Goal: Check status: Check status

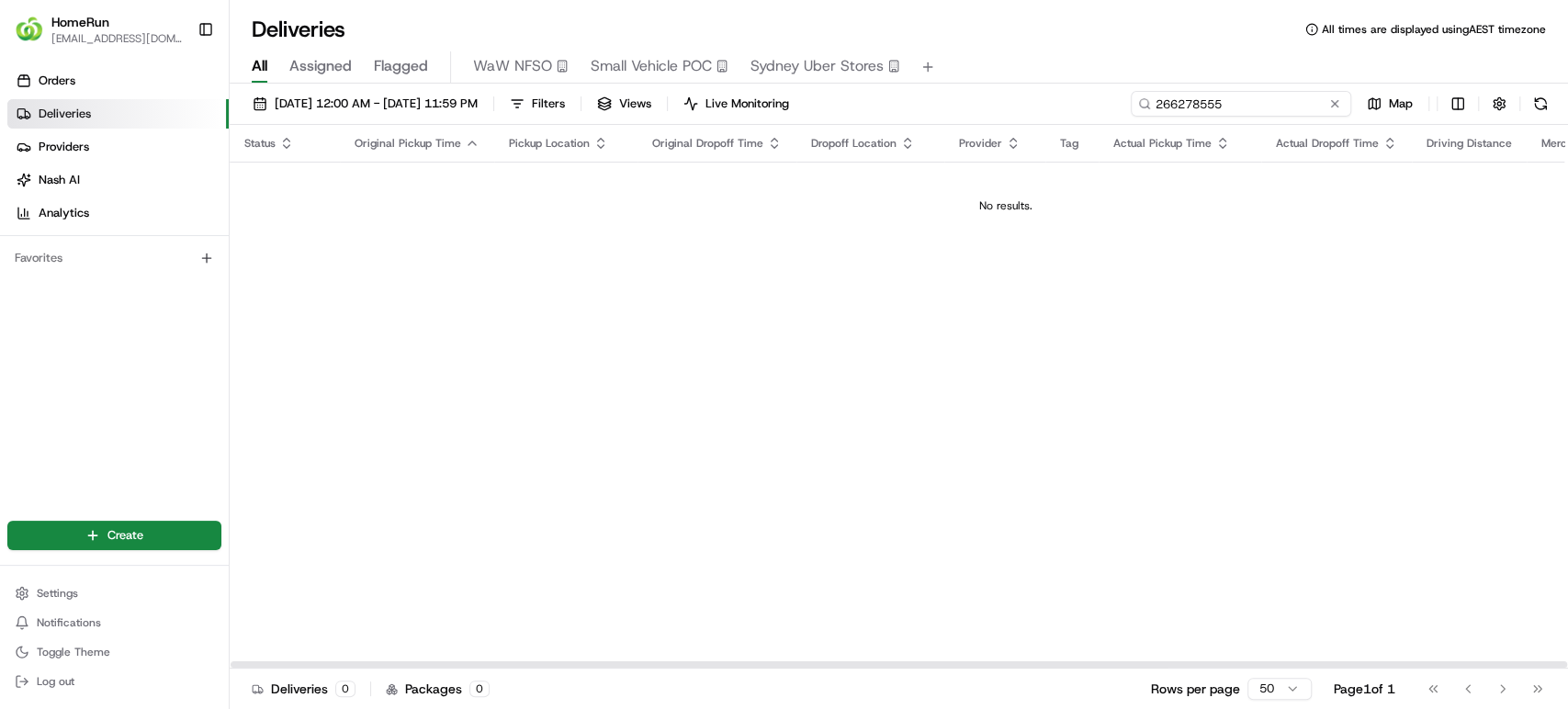
drag, startPoint x: 1261, startPoint y: 108, endPoint x: 1015, endPoint y: 108, distance: 246.0
click at [1015, 108] on div "[DATE] 12:00 AM - [DATE] 11:59 PM Filters Views Live Monitoring 266278555 Map" at bounding box center [899, 108] width 1339 height 34
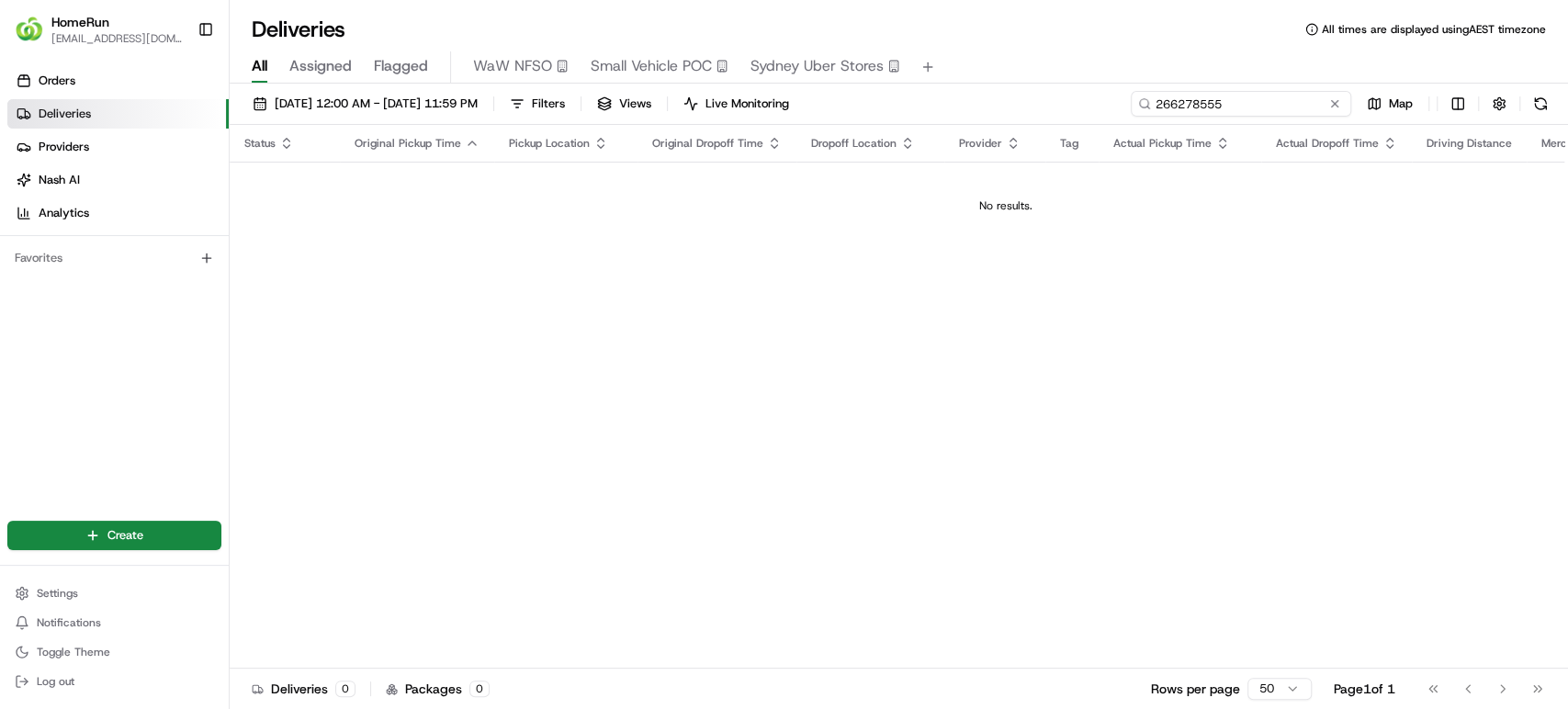
paste input "5946"
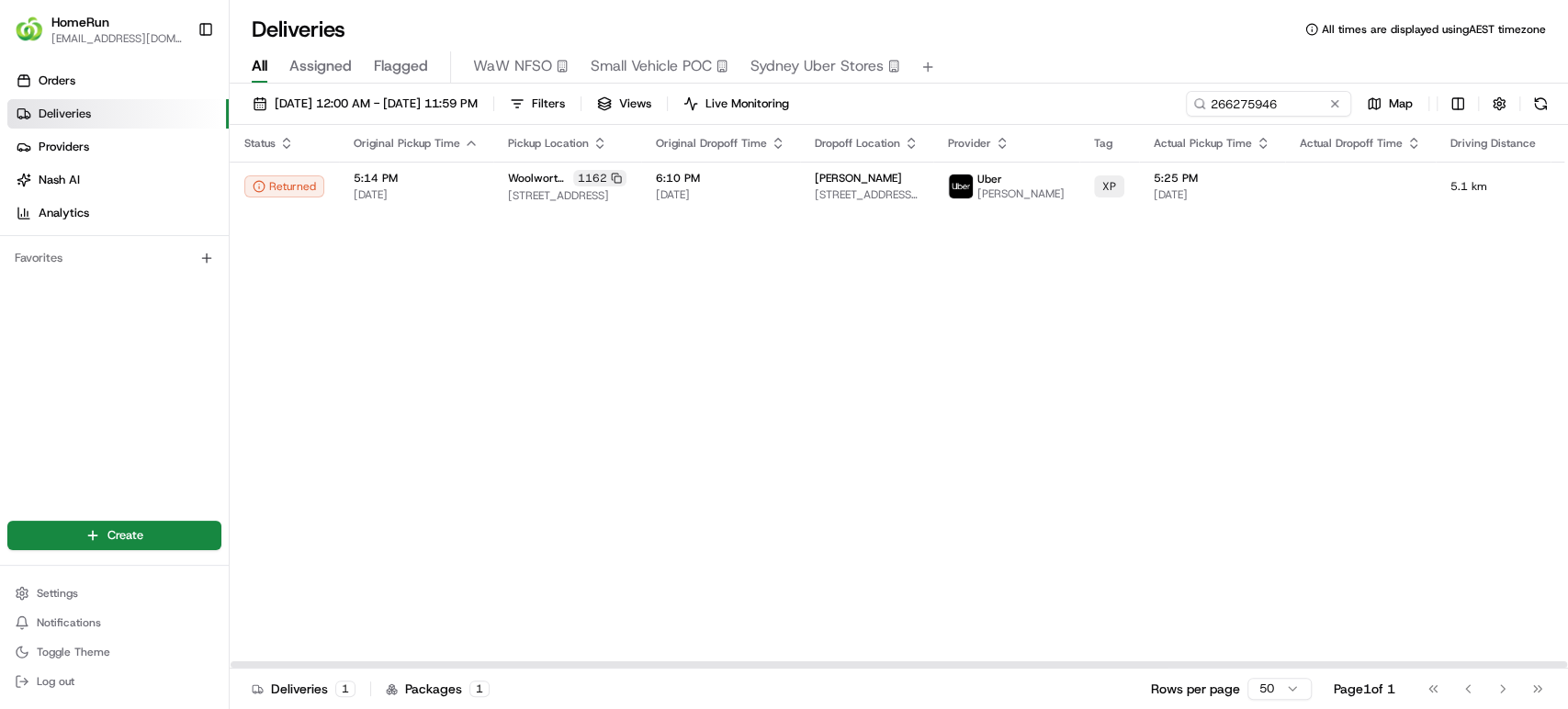
scroll to position [0, 218]
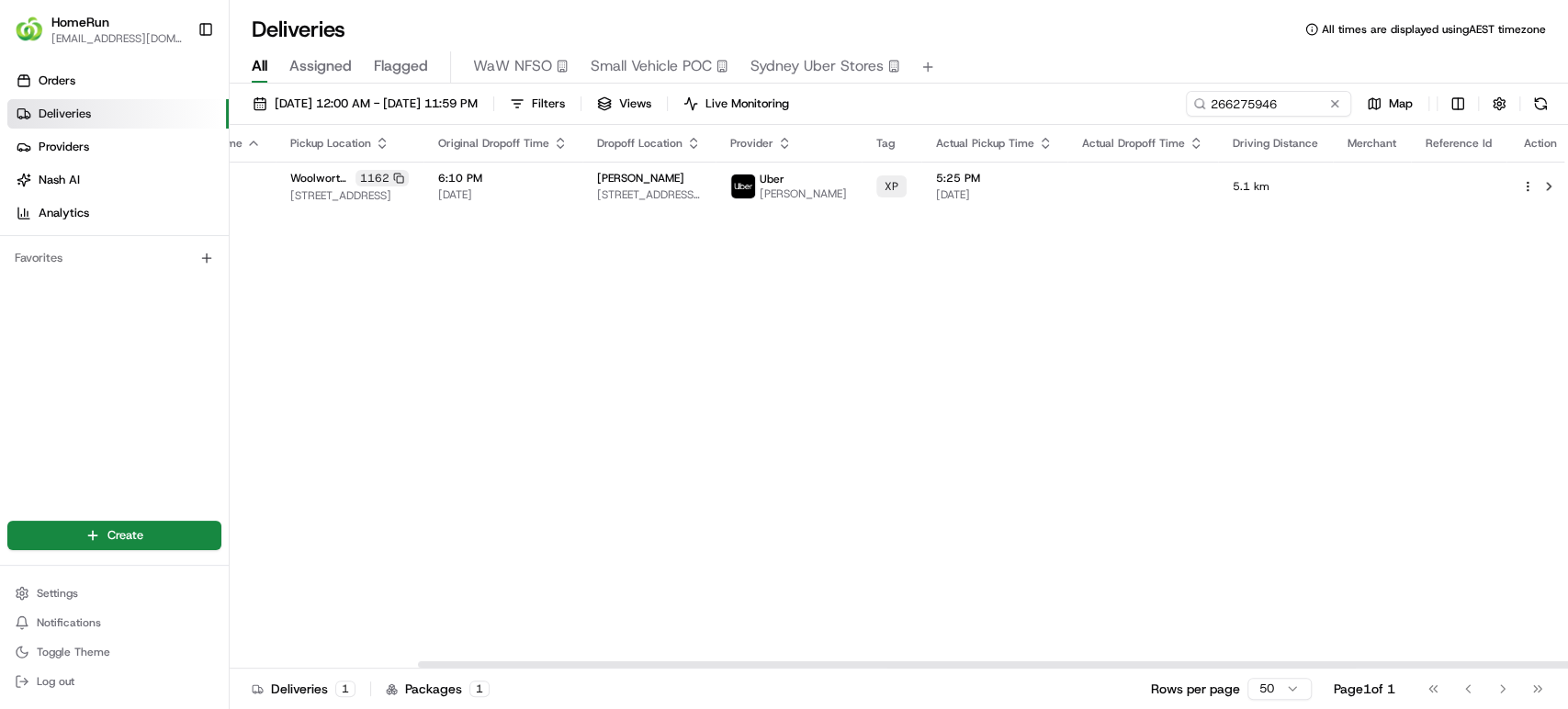
drag, startPoint x: 971, startPoint y: 663, endPoint x: 1334, endPoint y: 619, distance: 365.7
click at [1334, 661] on div at bounding box center [1086, 664] width 1337 height 7
click at [1538, 186] on button at bounding box center [1549, 186] width 22 height 22
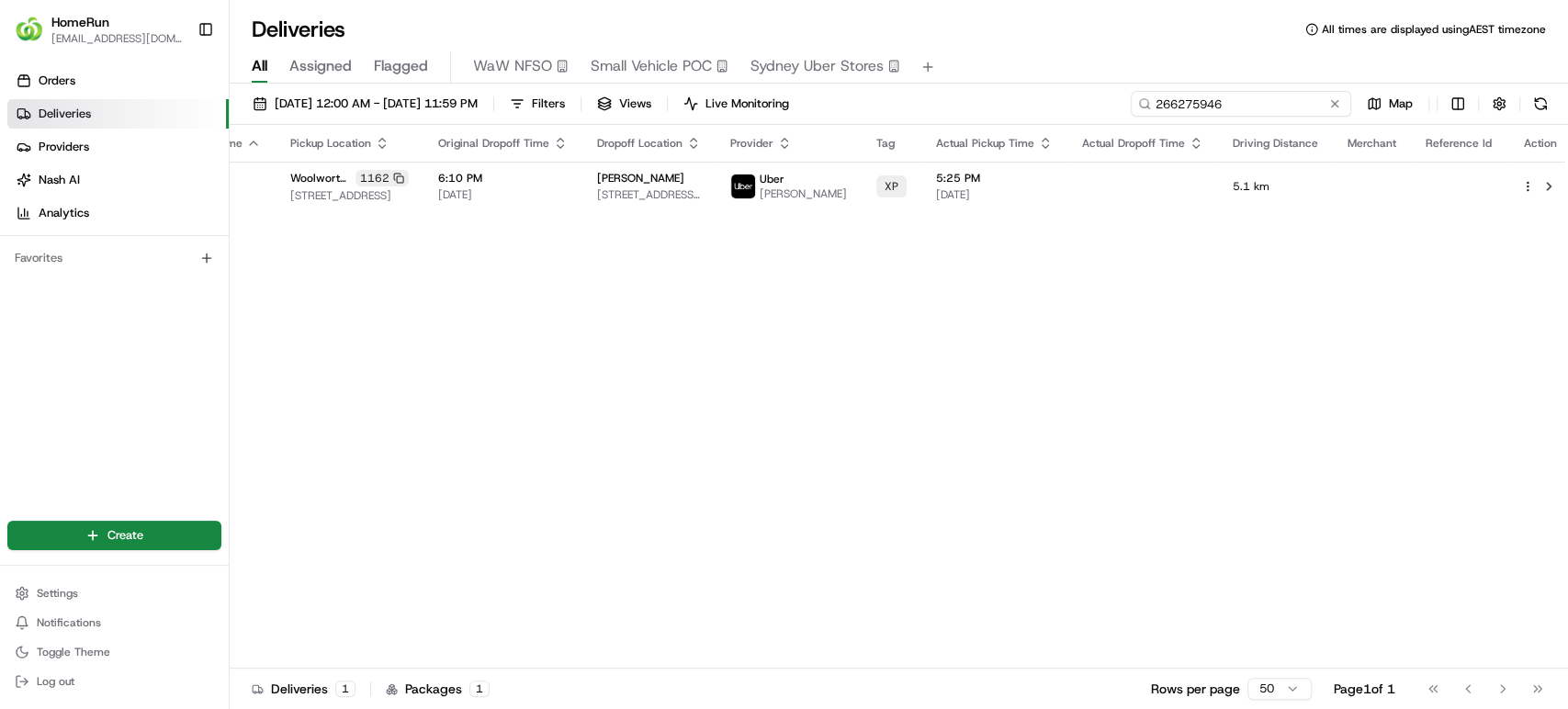
drag, startPoint x: 1302, startPoint y: 108, endPoint x: 1010, endPoint y: 107, distance: 292.0
click at [1010, 107] on div "[DATE] 12:00 AM - [DATE] 11:59 PM Filters Views Live Monitoring 266275946 Map" at bounding box center [899, 108] width 1339 height 34
paste input "189133"
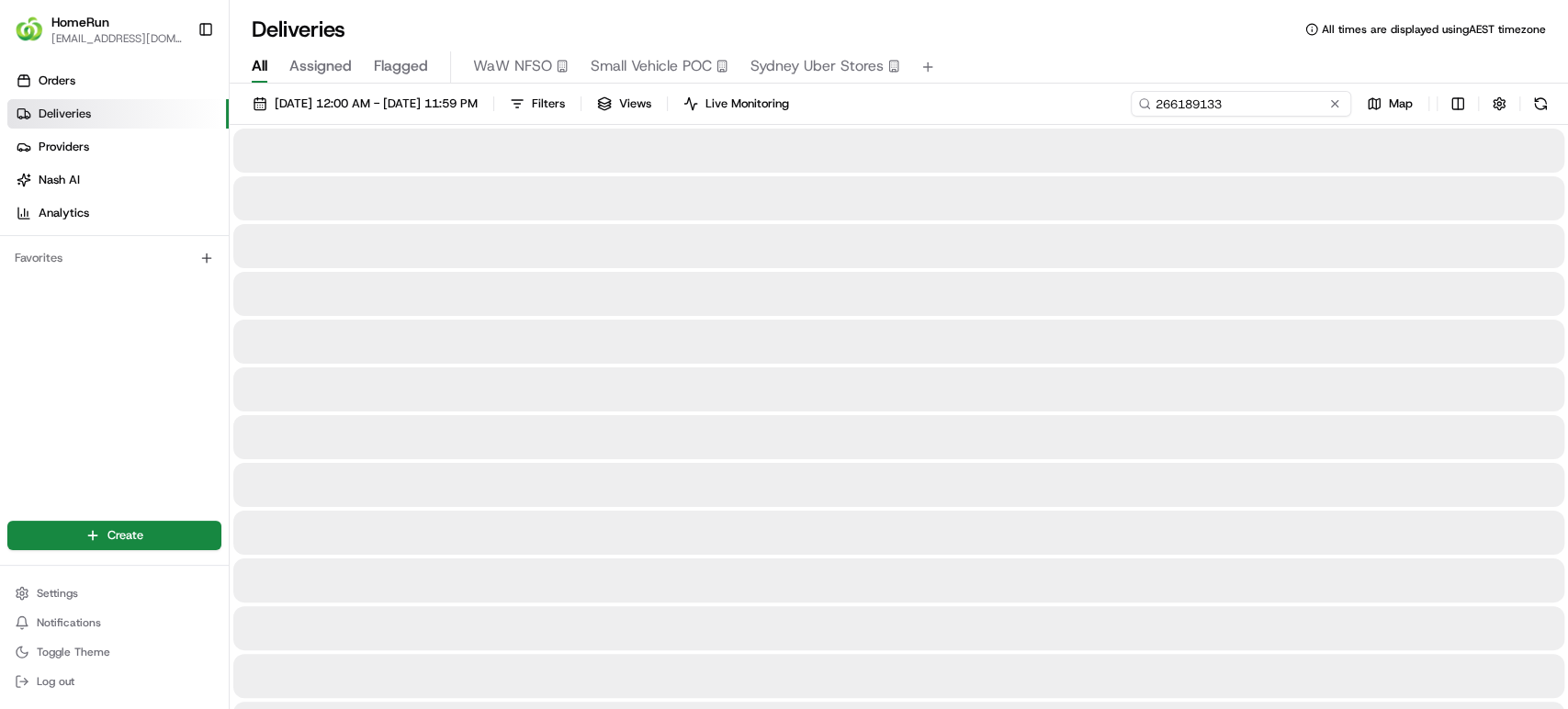
type input "266189133"
click at [873, 261] on div at bounding box center [899, 245] width 1331 height 44
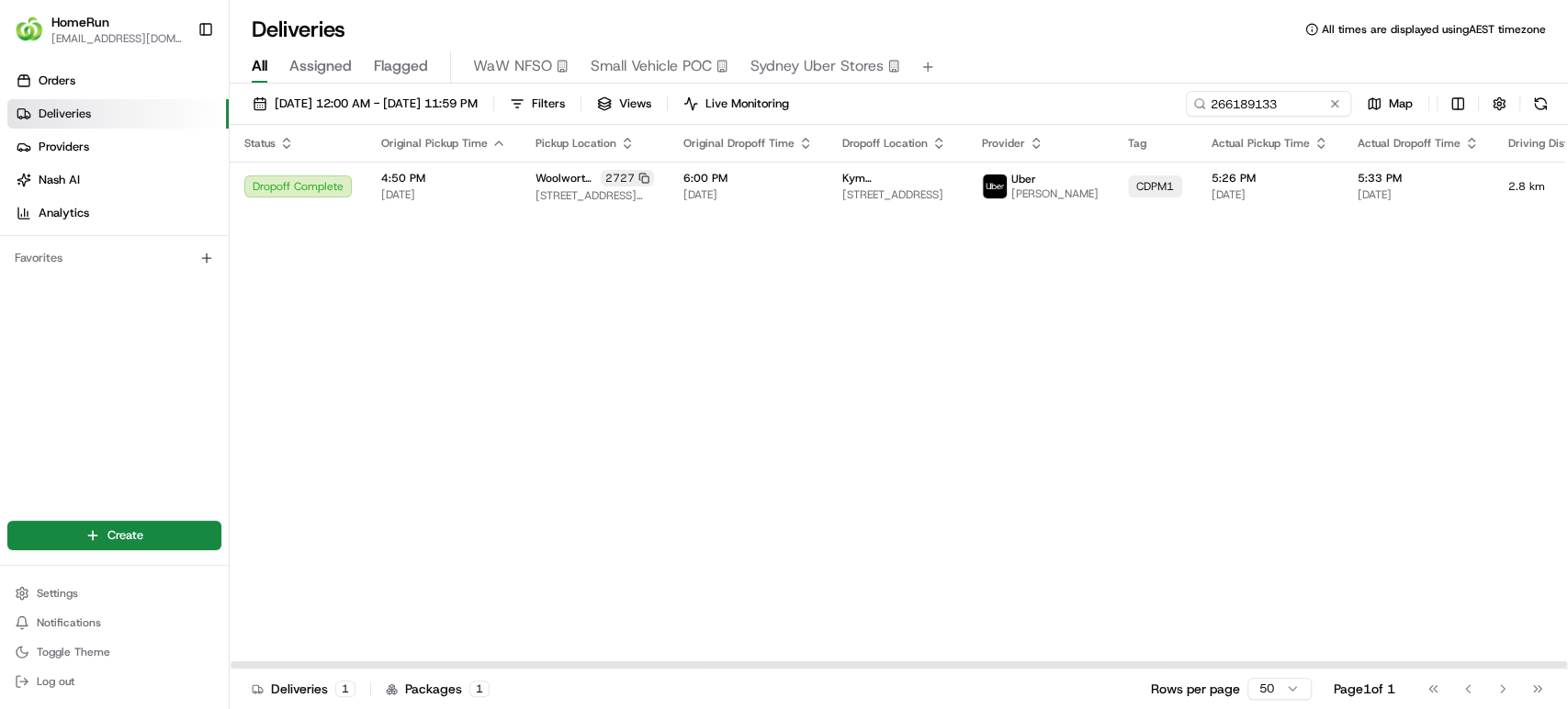
scroll to position [0, 235]
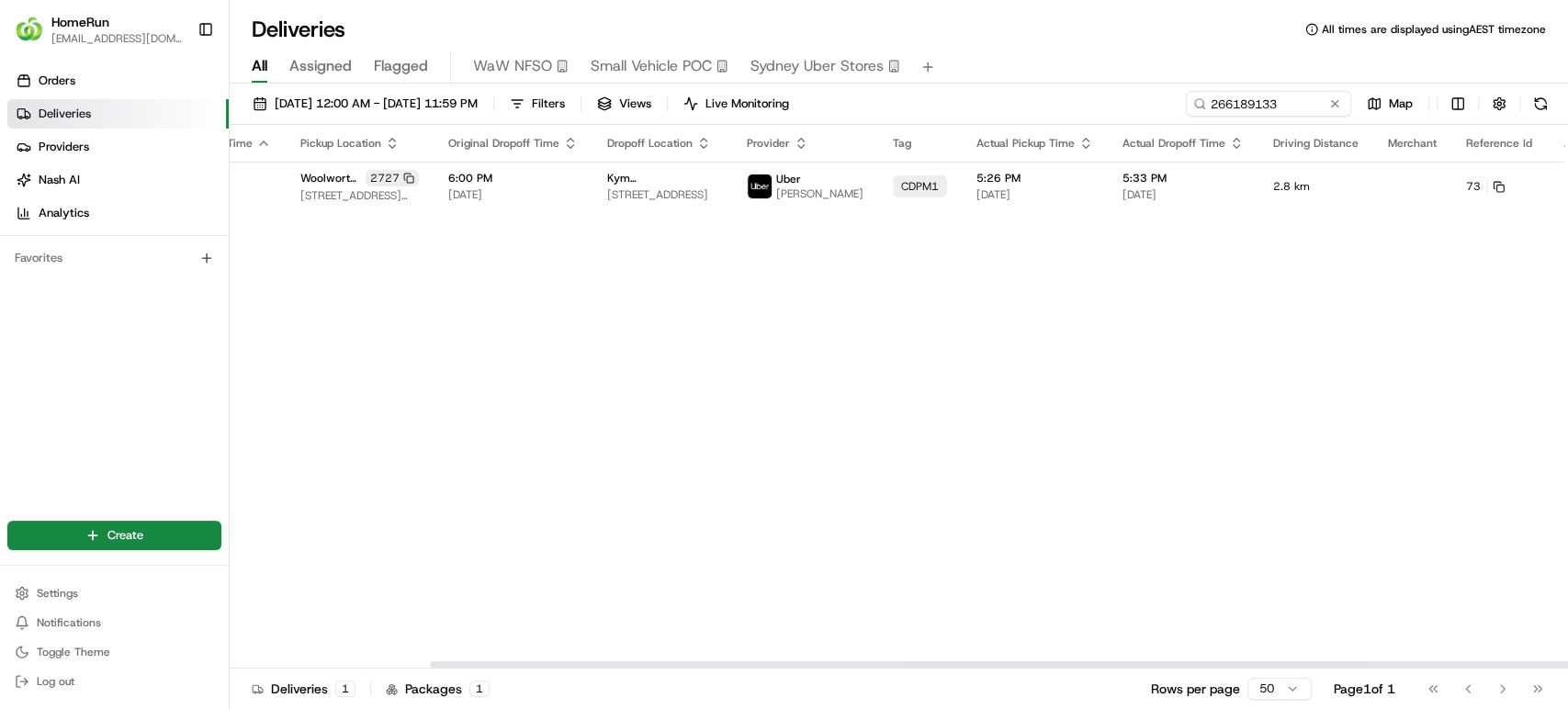
drag, startPoint x: 1021, startPoint y: 666, endPoint x: 1249, endPoint y: 666, distance: 228.0
click at [1249, 666] on div at bounding box center [1098, 664] width 1337 height 7
click at [1567, 185] on button at bounding box center [1589, 186] width 22 height 22
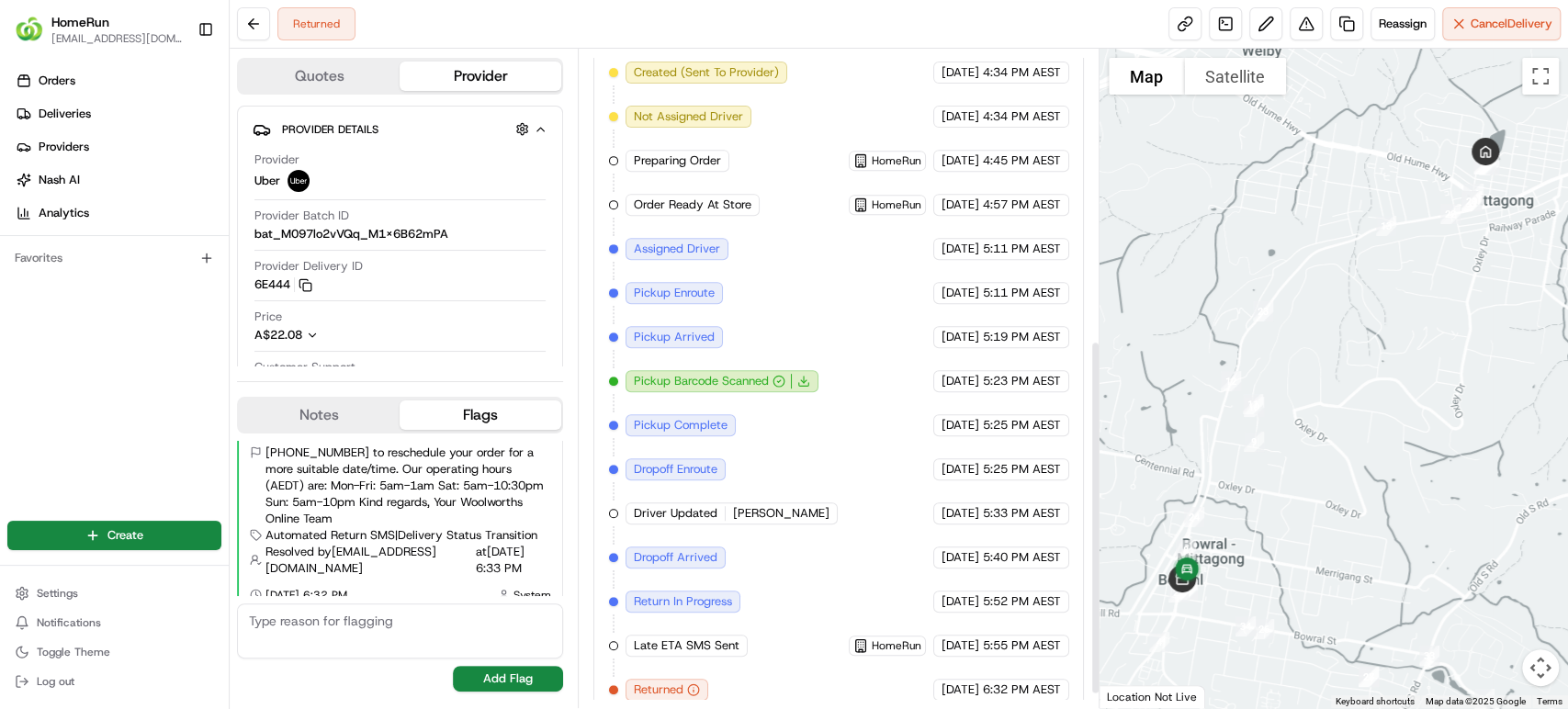
scroll to position [566, 0]
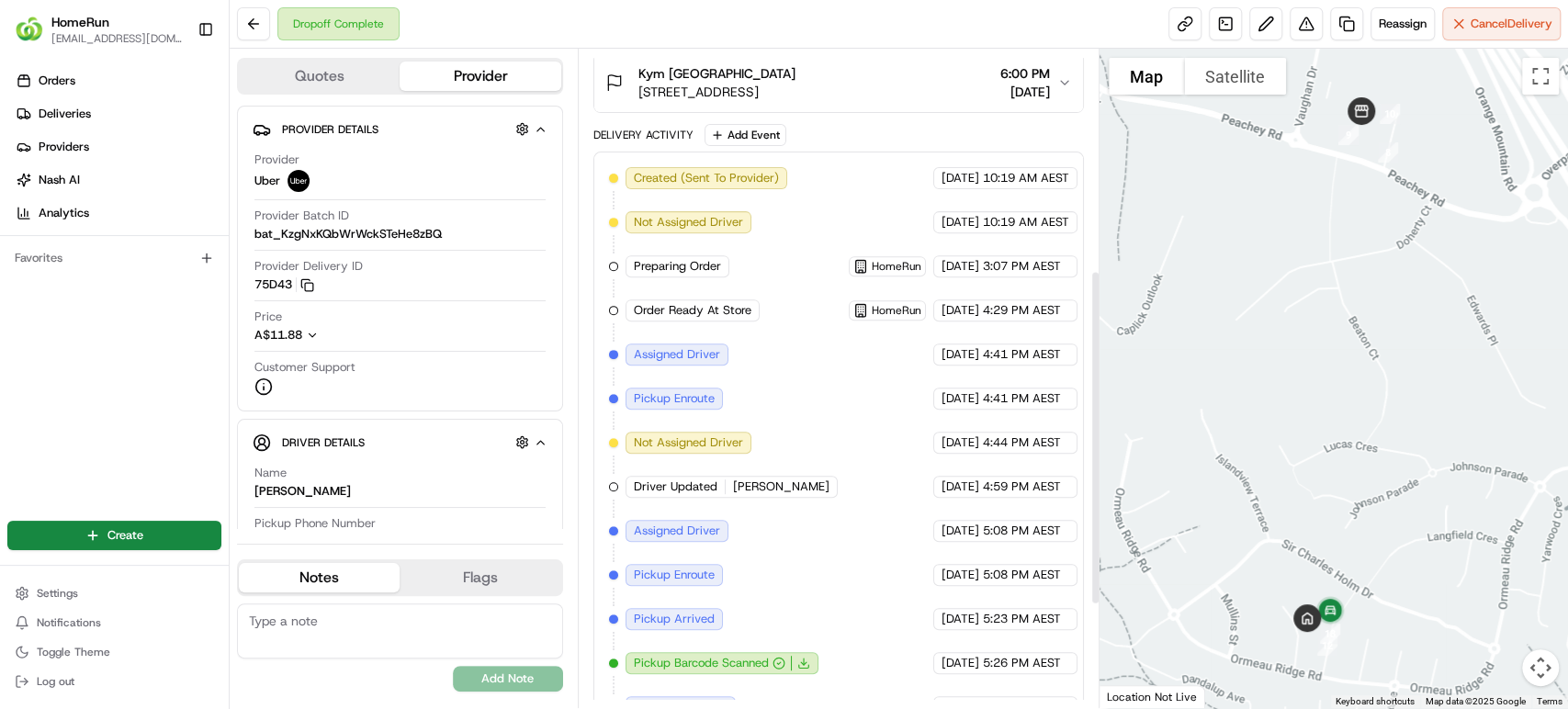
scroll to position [638, 0]
